Goal: Task Accomplishment & Management: Complete application form

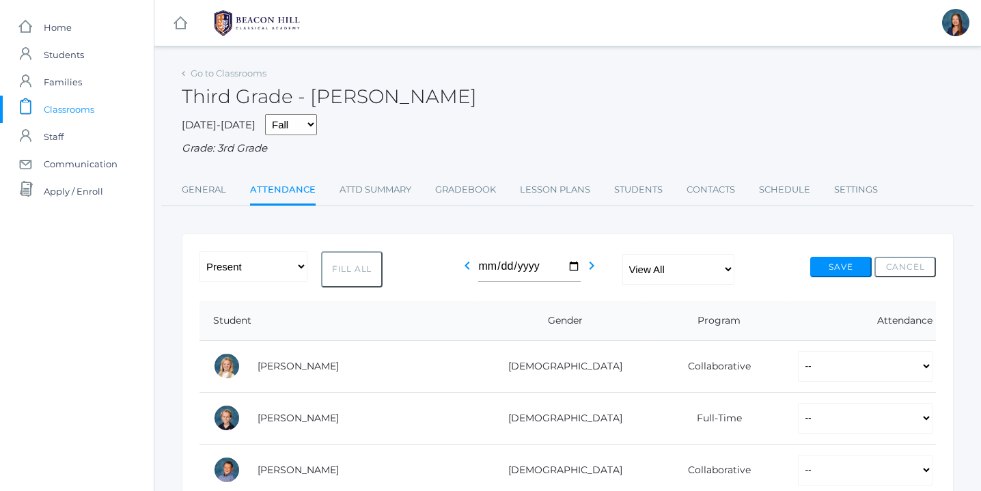
click at [362, 265] on button "Fill All" at bounding box center [351, 269] width 61 height 36
select select "P"
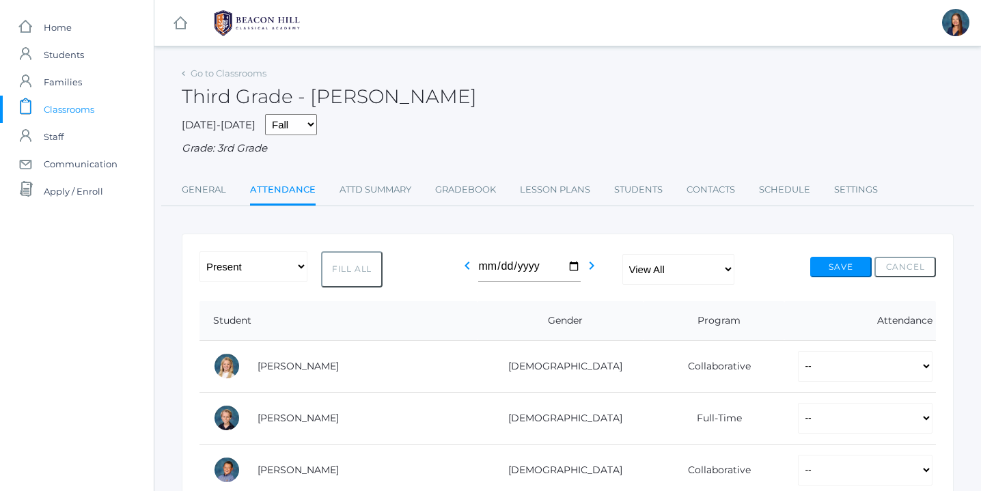
select select "P"
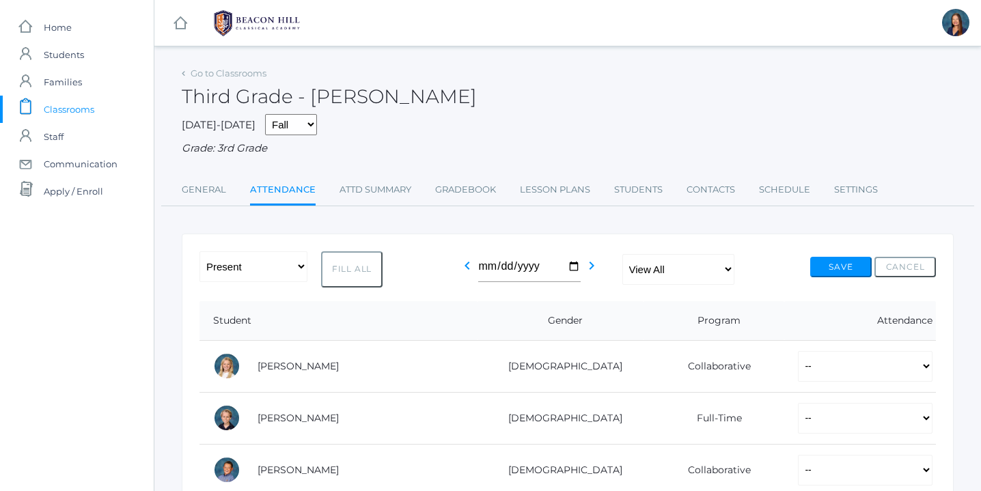
select select "P"
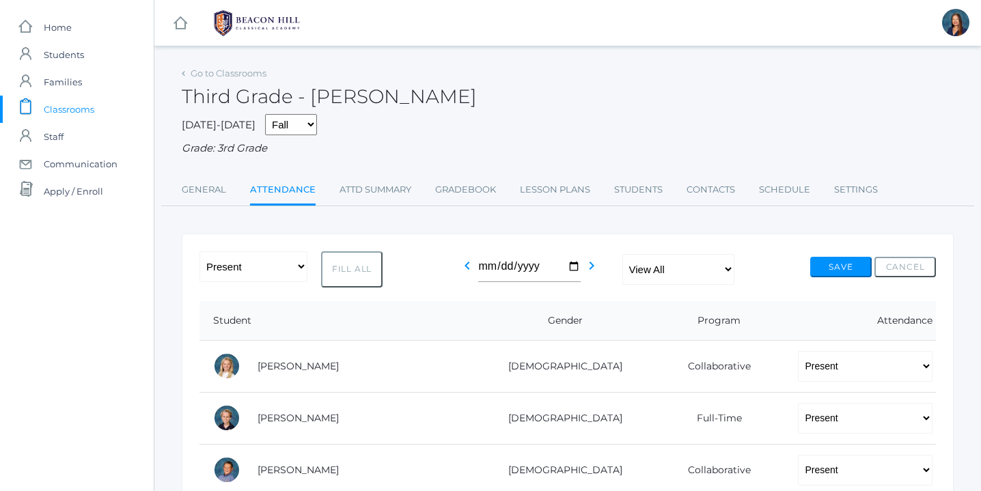
select select "P"
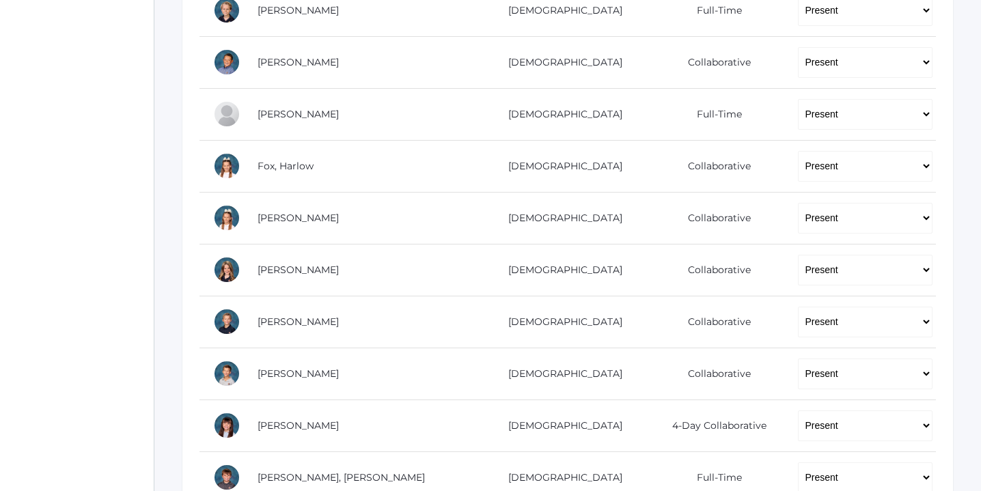
scroll to position [415, 0]
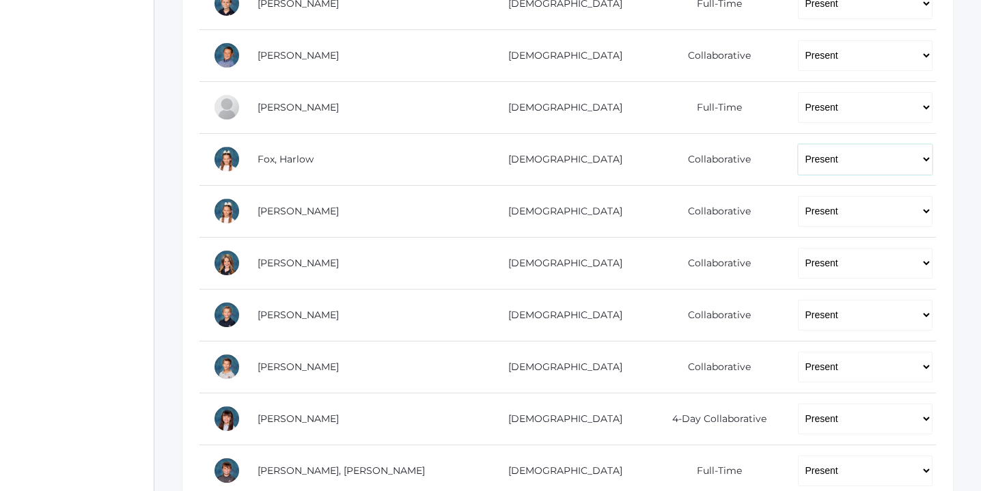
click at [925, 157] on select "-- Present Present-At-Home Tardy Excused Tardy Unexcused Absent Excused Absent …" at bounding box center [865, 159] width 135 height 31
select select "TE"
click at [798, 144] on select "-- Present Present-At-Home Tardy Excused Tardy Unexcused Absent Excused Absent …" at bounding box center [865, 159] width 135 height 31
click at [926, 210] on select "-- Present Present-At-Home Tardy Excused Tardy Unexcused Absent Excused Absent …" at bounding box center [865, 211] width 135 height 31
select select "TE"
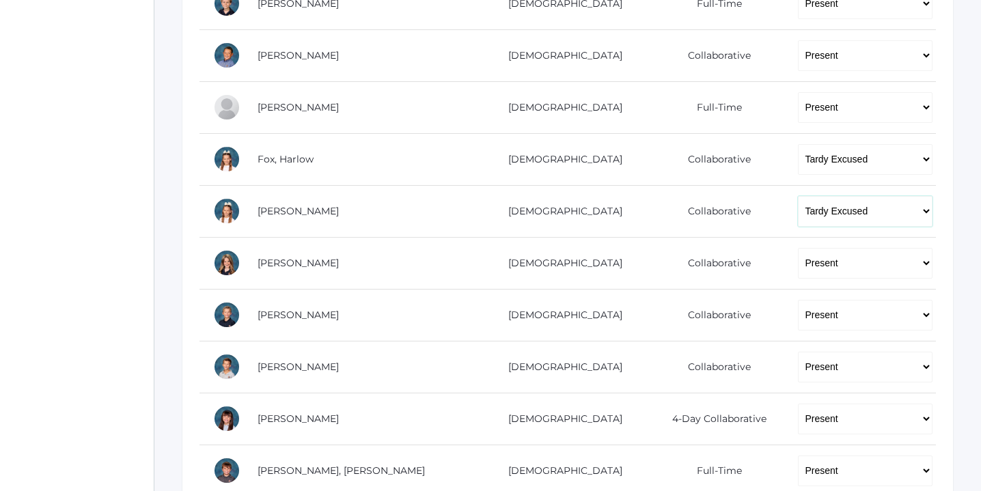
click at [798, 196] on select "-- Present Present-At-Home Tardy Excused Tardy Unexcused Absent Excused Absent …" at bounding box center [865, 211] width 135 height 31
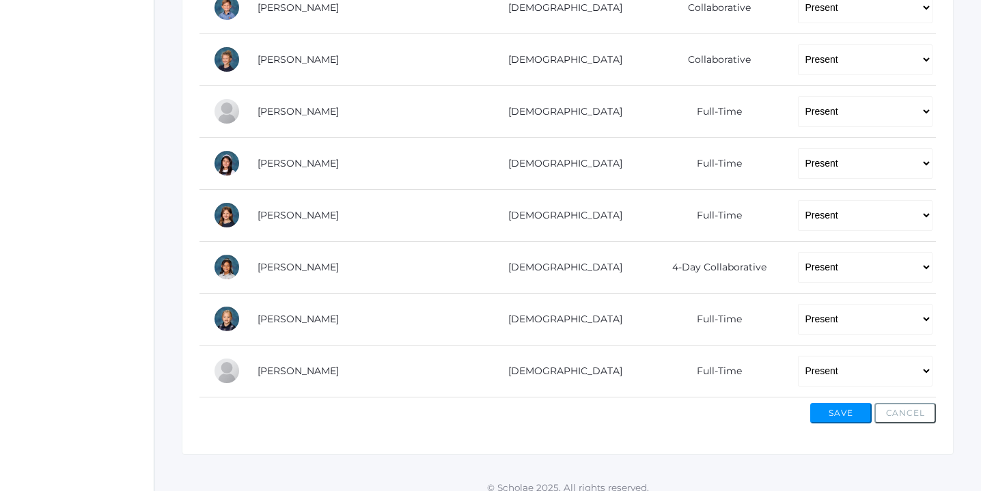
scroll to position [931, 0]
click at [924, 266] on select "-- Present Present-At-Home Tardy Excused Tardy Unexcused Absent Excused Absent …" at bounding box center [865, 266] width 135 height 31
select select "TE"
click at [798, 251] on select "-- Present Present-At-Home Tardy Excused Tardy Unexcused Absent Excused Absent …" at bounding box center [865, 266] width 135 height 31
click at [922, 369] on select "-- Present Present-At-Home Tardy Excused Tardy Unexcused Absent Excused Absent …" at bounding box center [865, 370] width 135 height 31
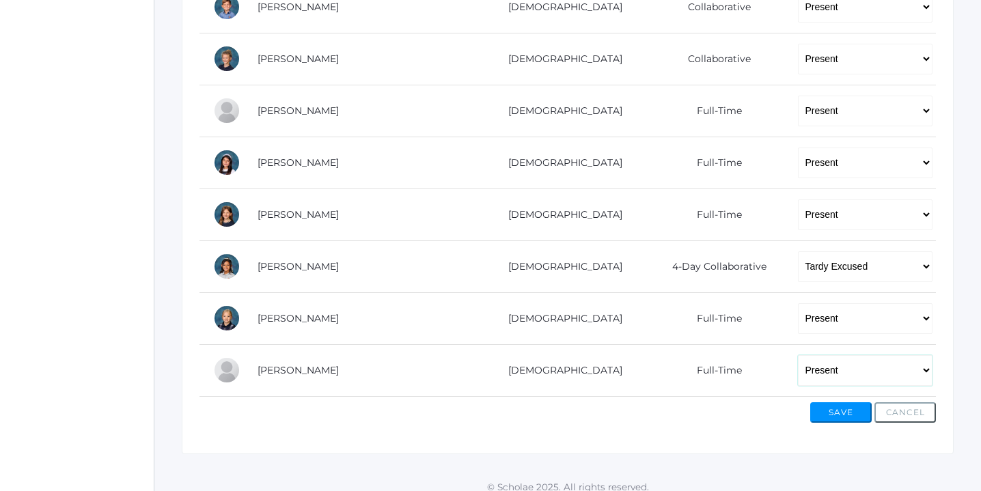
select select "AE"
click at [798, 355] on select "-- Present Present-At-Home Tardy Excused Tardy Unexcused Absent Excused Absent …" at bounding box center [865, 370] width 135 height 31
click at [850, 413] on button "Save" at bounding box center [840, 412] width 61 height 20
